Goal: Check status

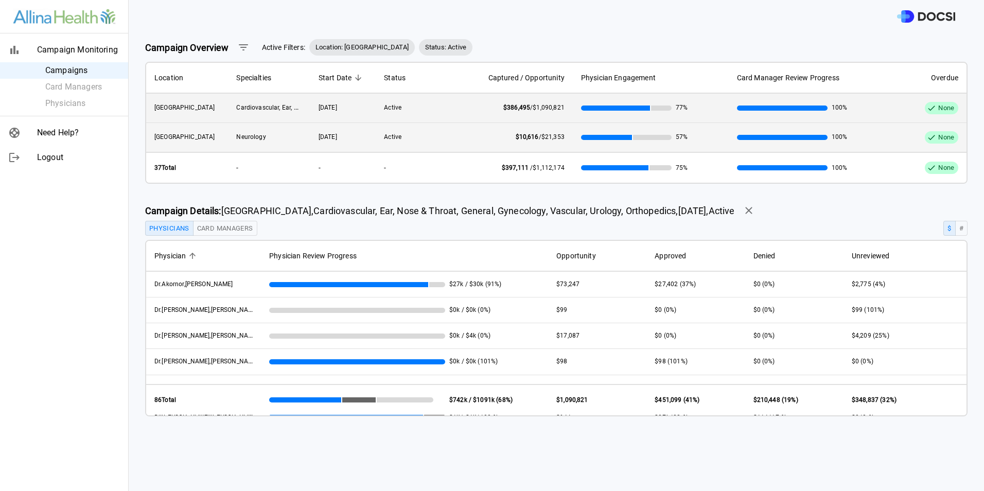
click at [414, 136] on td "Active" at bounding box center [417, 137] width 82 height 29
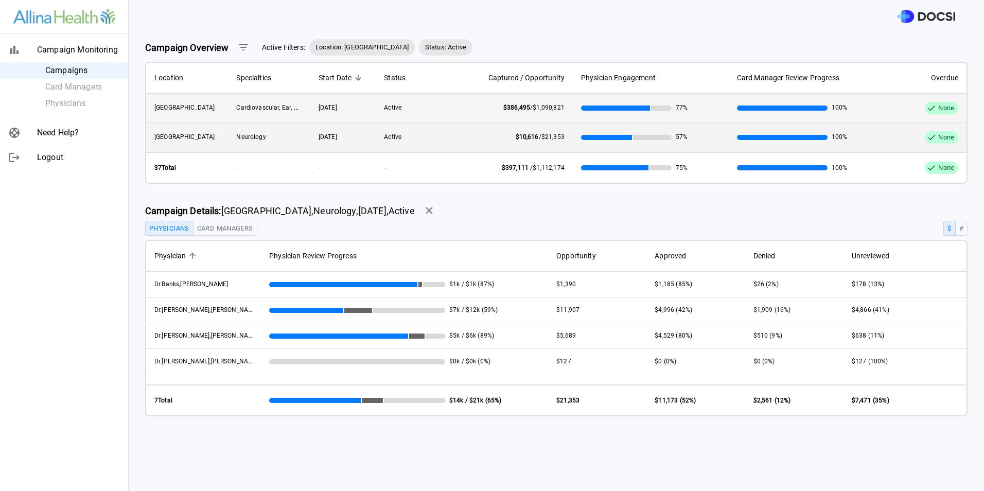
click at [390, 110] on span "Active" at bounding box center [393, 107] width 18 height 7
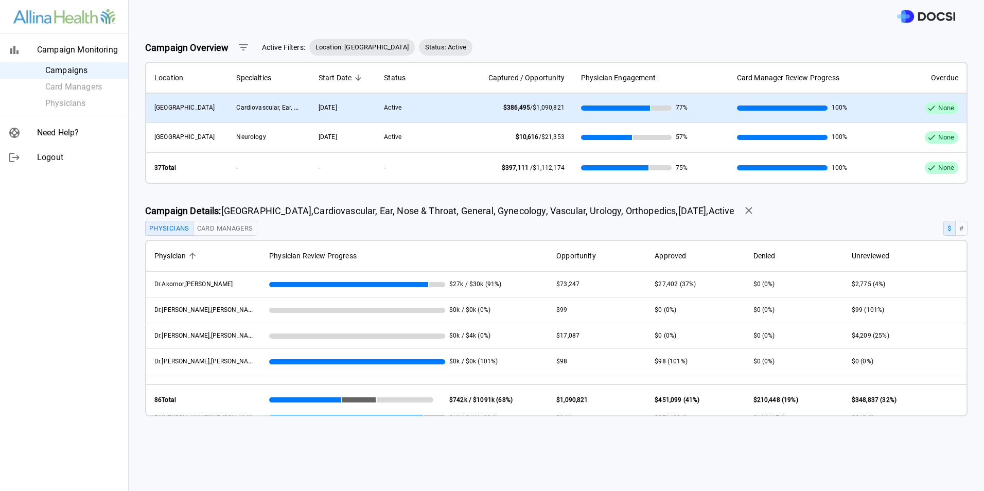
click at [471, 105] on td "$386,495 / $1,090,821" at bounding box center [515, 108] width 115 height 29
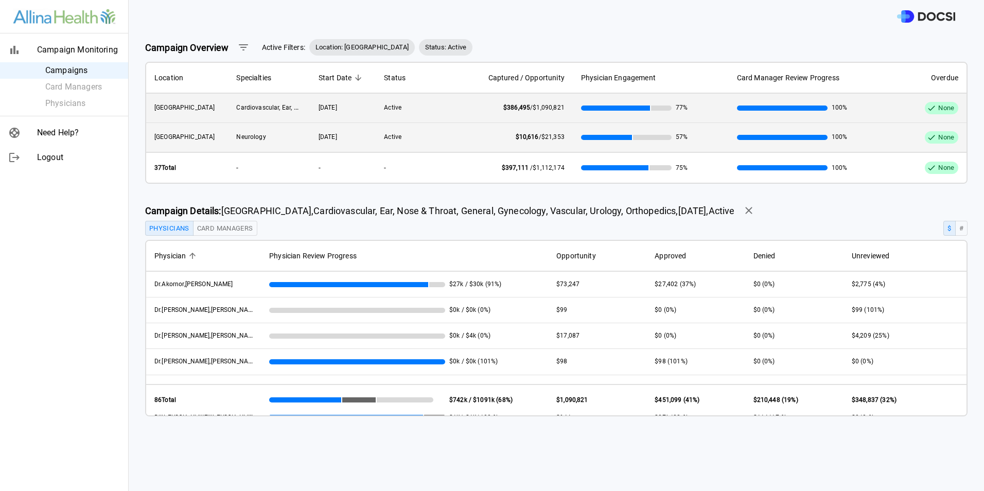
click at [429, 144] on td "Active" at bounding box center [417, 137] width 82 height 29
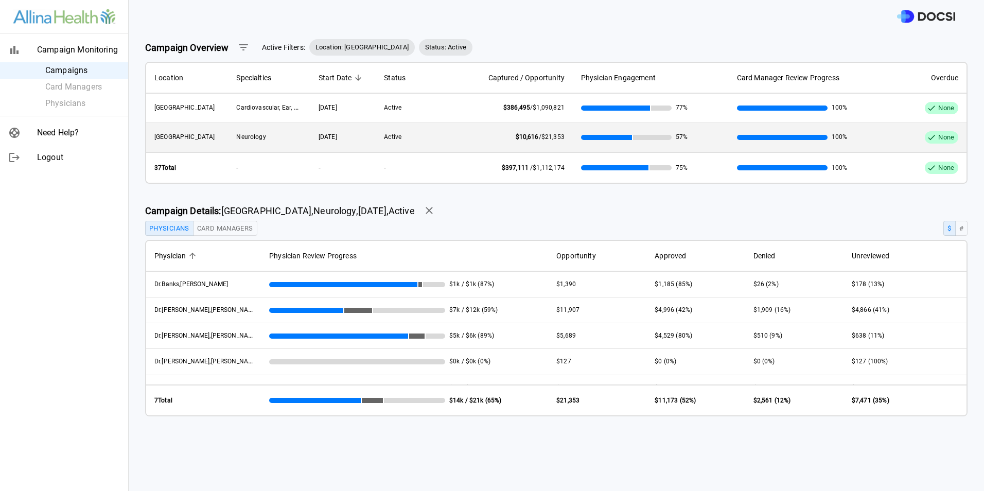
click at [428, 21] on div at bounding box center [557, 16] width 856 height 33
click at [241, 46] on icon "button" at bounding box center [243, 47] width 12 height 12
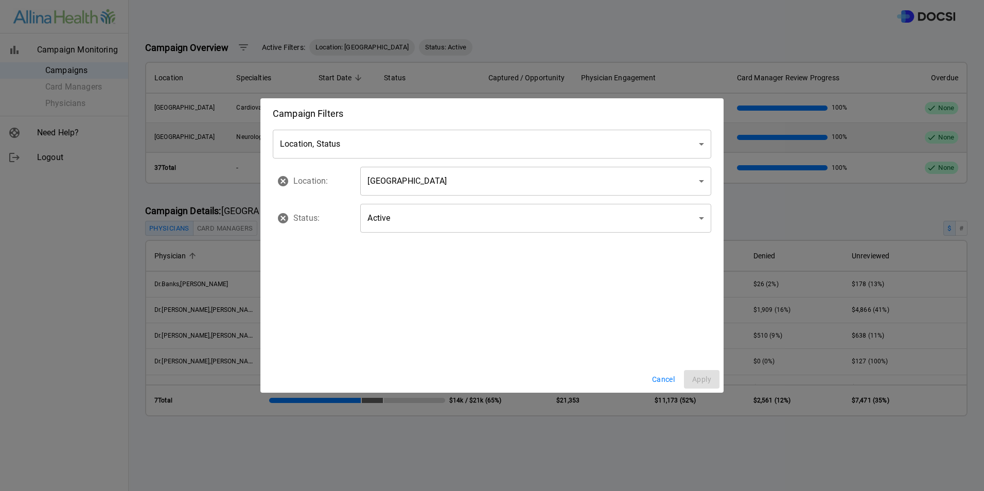
click at [426, 188] on body "Campaign Monitoring Campaigns Card Managers Physicians Need Help? Logout Campai…" at bounding box center [492, 245] width 984 height 491
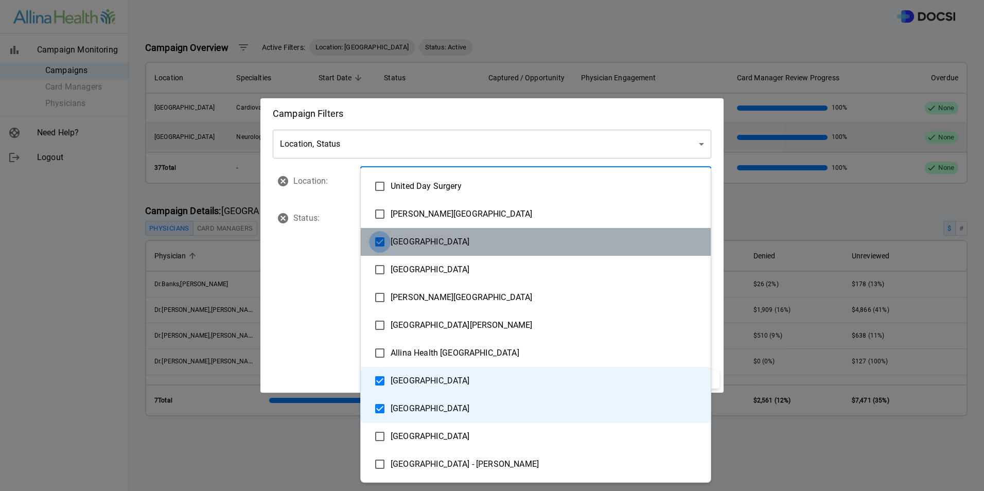
type input "**********"
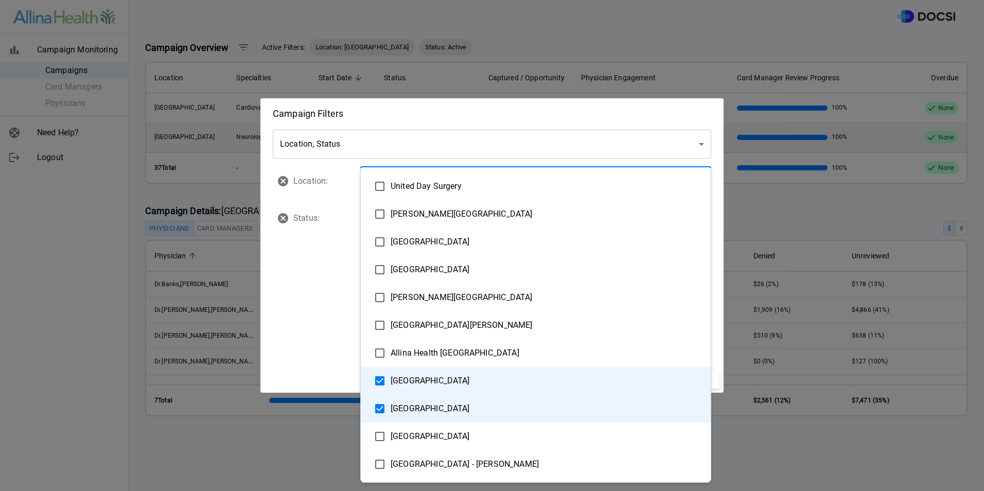
click at [314, 278] on div at bounding box center [492, 245] width 984 height 491
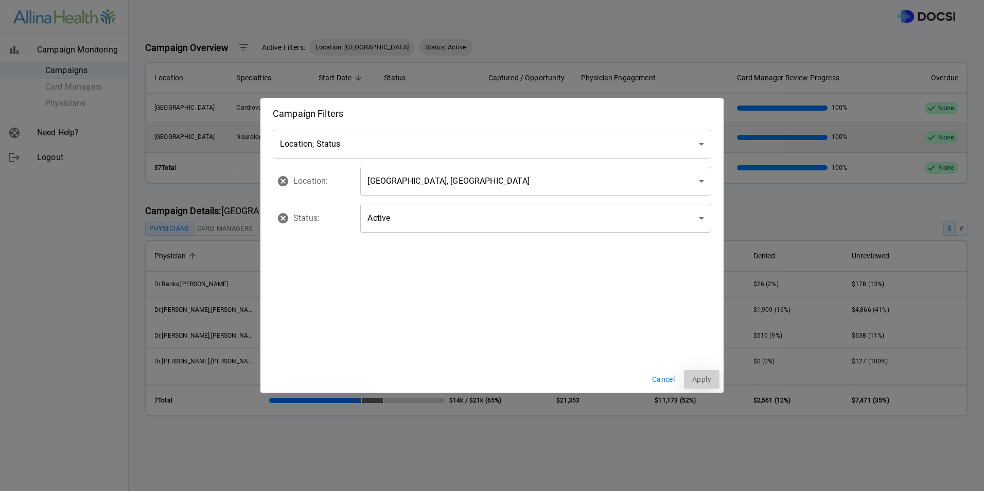
click at [701, 384] on button "Apply" at bounding box center [702, 379] width 36 height 19
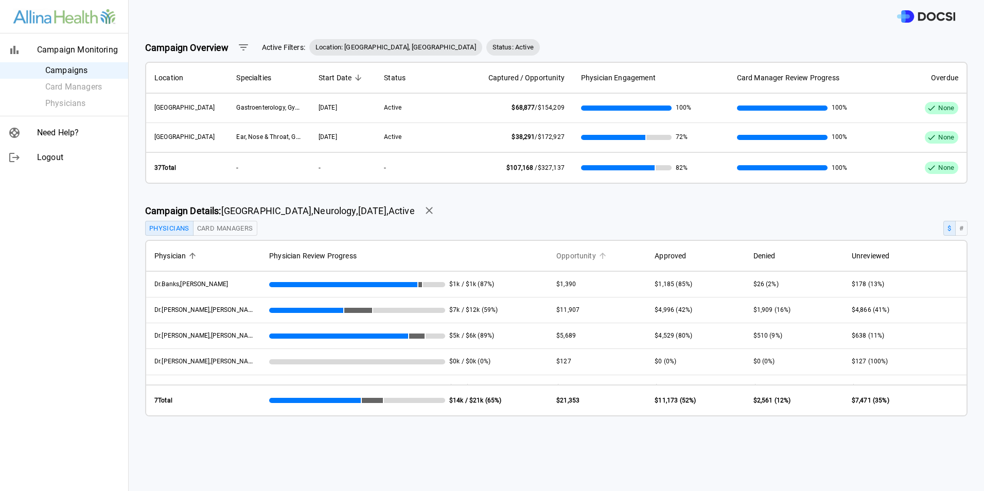
click at [580, 257] on span "Opportunity" at bounding box center [576, 256] width 40 height 12
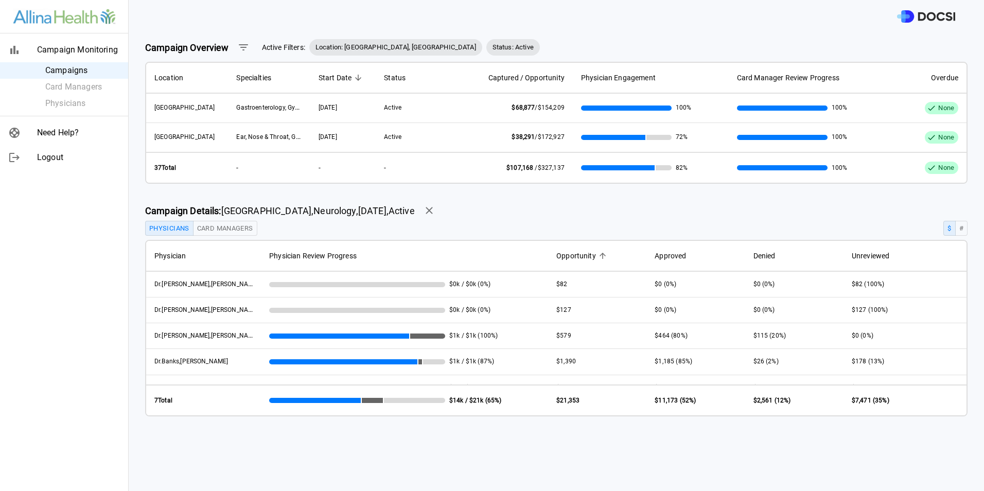
click at [580, 257] on span "Opportunity" at bounding box center [576, 256] width 40 height 12
